Goal: Use online tool/utility: Use online tool/utility

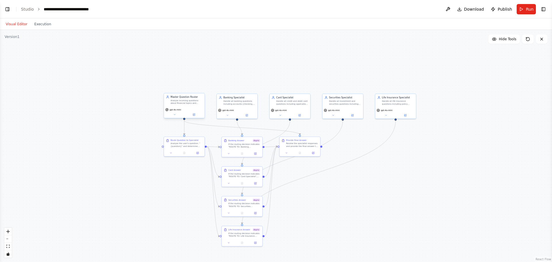
click at [184, 107] on div "gpt-4o-mini" at bounding box center [184, 111] width 41 height 11
click at [193, 116] on icon at bounding box center [194, 114] width 3 height 3
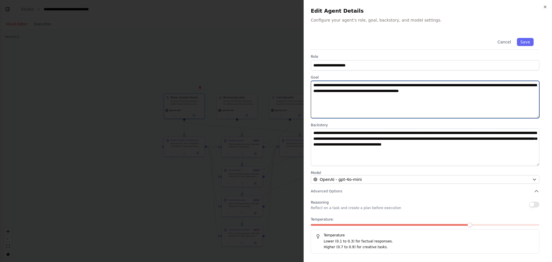
click at [388, 101] on textarea "**********" at bounding box center [425, 99] width 229 height 37
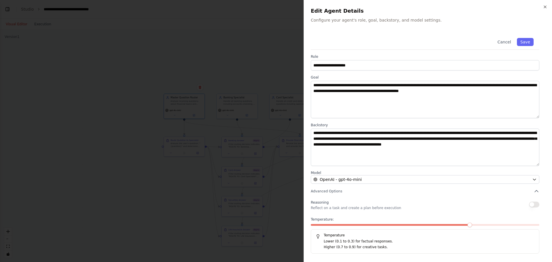
click at [272, 137] on div at bounding box center [276, 131] width 552 height 262
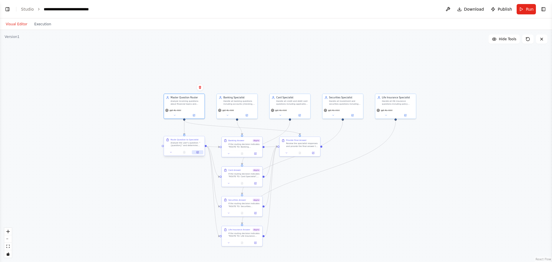
click at [195, 154] on button at bounding box center [197, 152] width 11 height 4
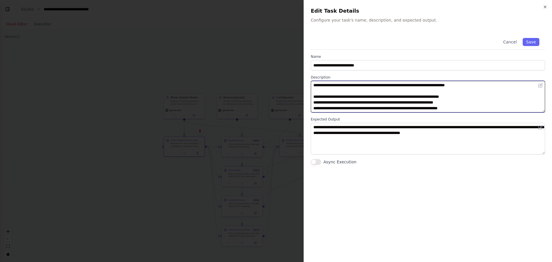
click at [411, 83] on textarea "**********" at bounding box center [428, 97] width 234 height 32
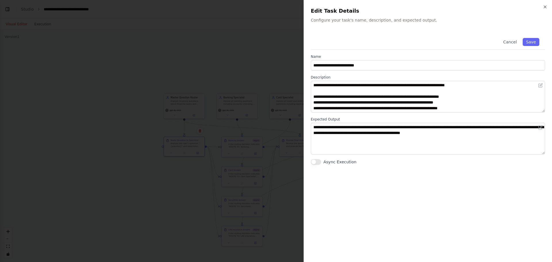
click at [261, 53] on div at bounding box center [276, 131] width 552 height 262
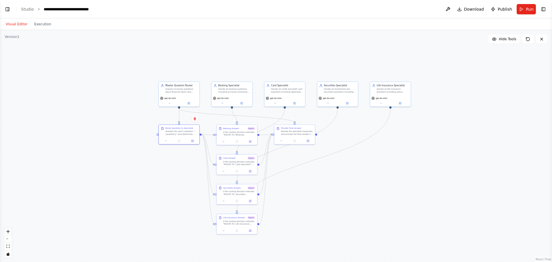
drag, startPoint x: 122, startPoint y: 101, endPoint x: 116, endPoint y: 88, distance: 14.2
click at [116, 89] on div ".deletable-edge-delete-btn { width: 20px; height: 20px; border: 0px solid #ffff…" at bounding box center [276, 146] width 552 height 232
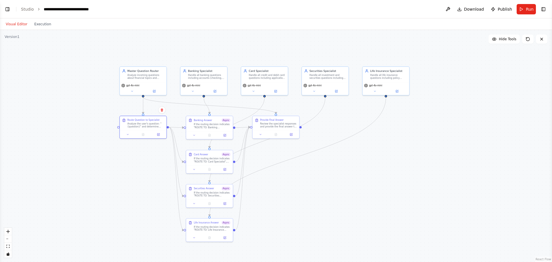
drag, startPoint x: 396, startPoint y: 118, endPoint x: 396, endPoint y: 103, distance: 14.4
click at [396, 103] on div ".deletable-edge-delete-btn { width: 20px; height: 20px; border: 0px solid #ffff…" at bounding box center [276, 146] width 552 height 232
click at [402, 118] on div ".deletable-edge-delete-btn { width: 20px; height: 20px; border: 0px solid #ffff…" at bounding box center [276, 146] width 552 height 232
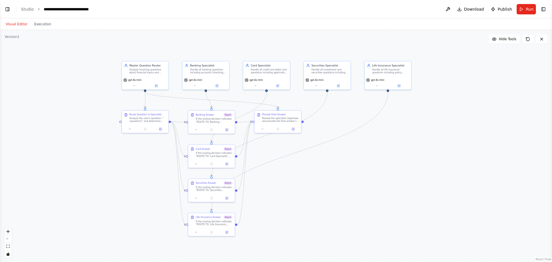
drag, startPoint x: 383, startPoint y: 136, endPoint x: 385, endPoint y: 131, distance: 5.6
click at [385, 131] on div ".deletable-edge-delete-btn { width: 20px; height: 20px; border: 0px solid #ffff…" at bounding box center [276, 146] width 552 height 232
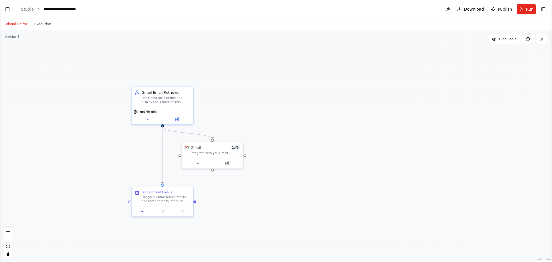
drag, startPoint x: 312, startPoint y: 52, endPoint x: 330, endPoint y: 52, distance: 17.8
click at [327, 54] on div ".deletable-edge-delete-btn { width: 20px; height: 20px; border: 0px solid #ffff…" at bounding box center [276, 146] width 552 height 232
